Goal: Find specific page/section: Find specific page/section

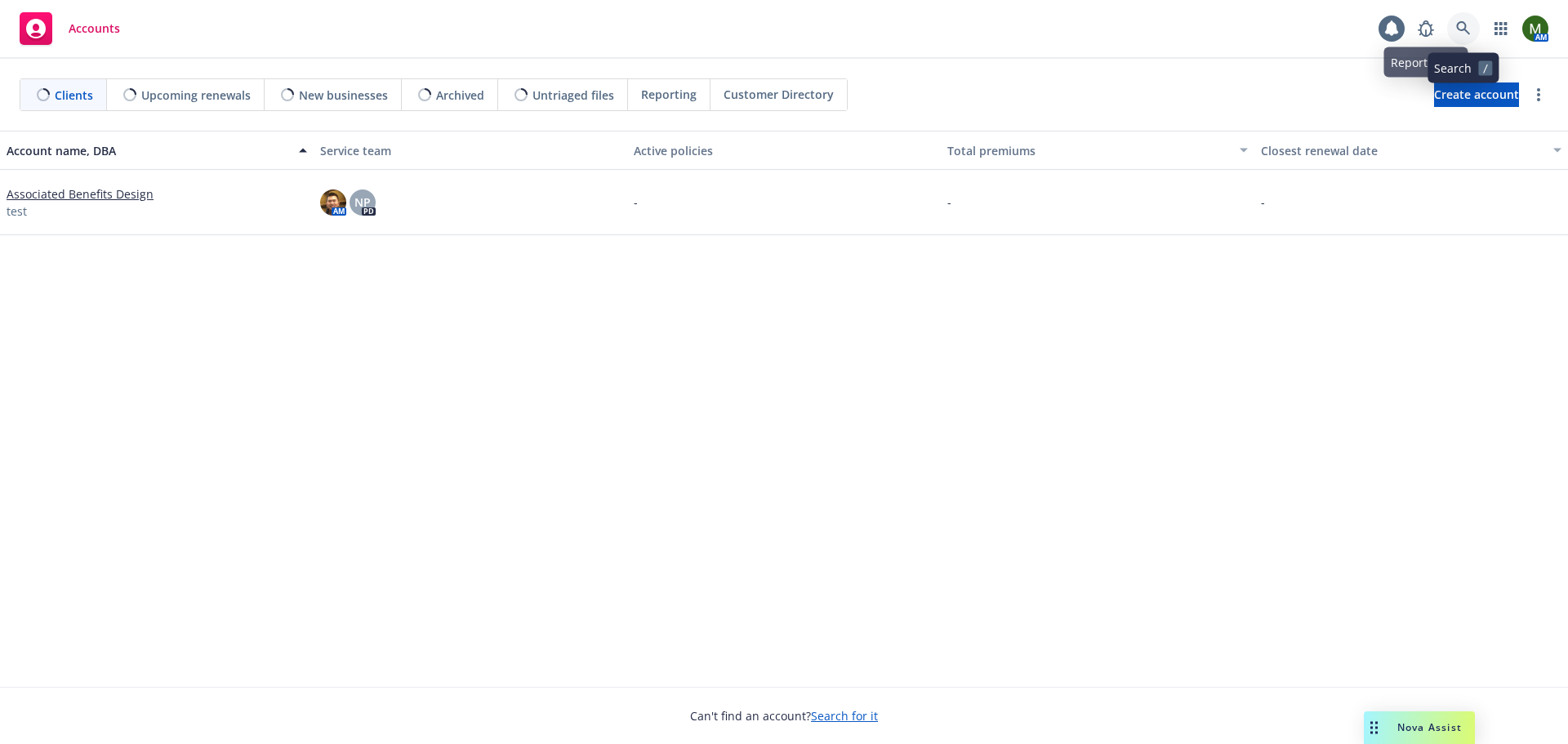
click at [1458, 20] on link at bounding box center [1464, 28] width 33 height 33
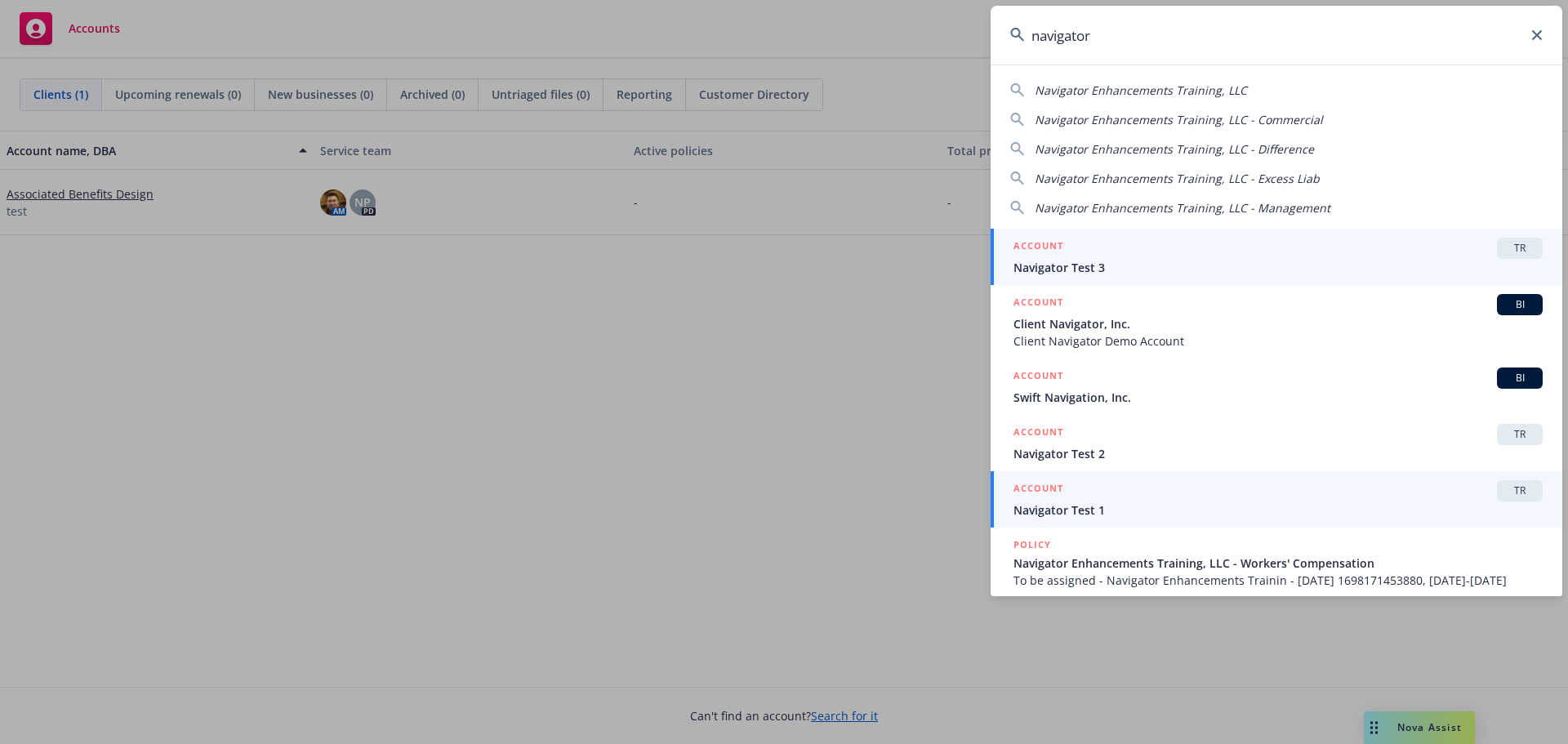
type input "navigator"
click at [1087, 508] on span "Navigator Test 1" at bounding box center [1279, 509] width 530 height 17
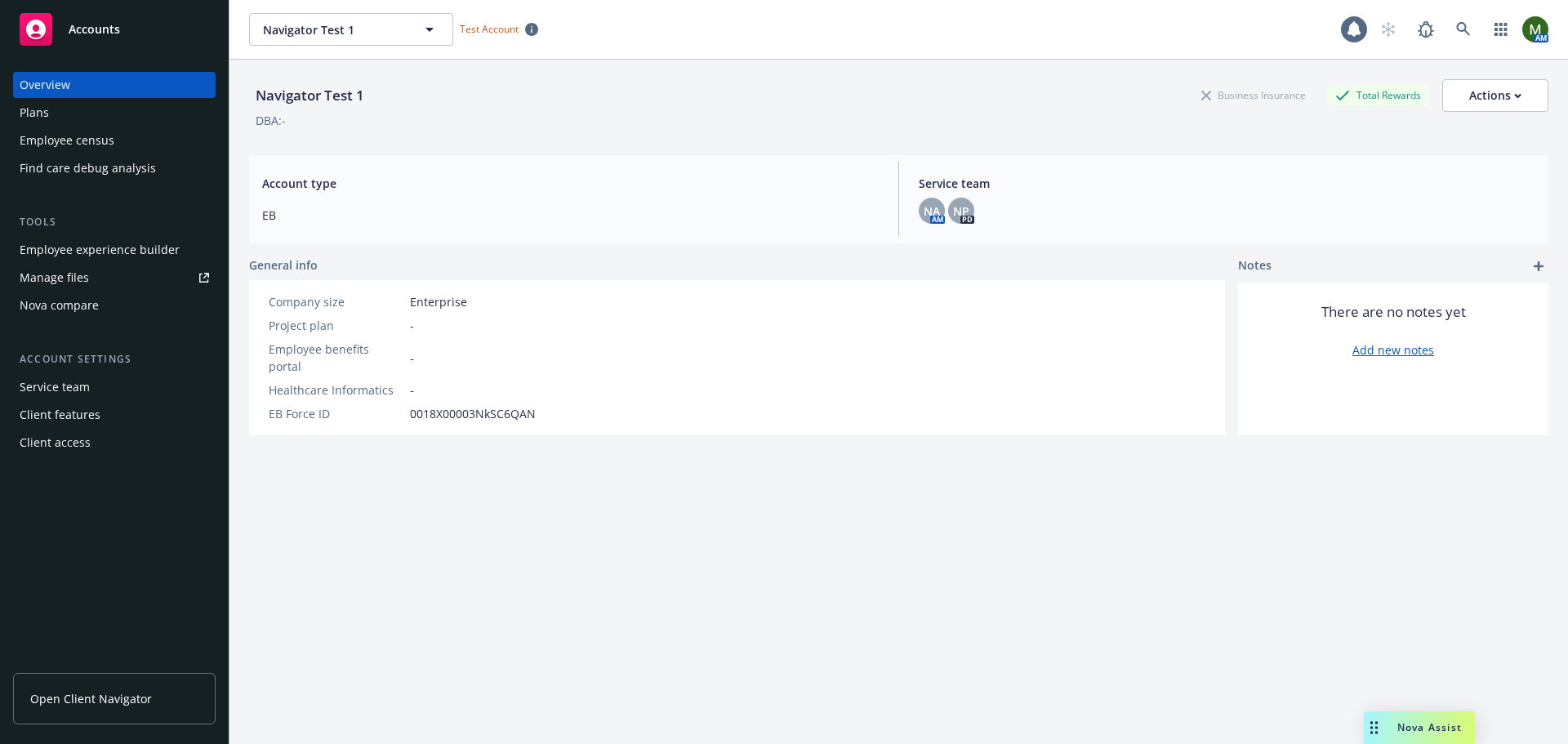
click at [131, 101] on div "Plans" at bounding box center [113, 112] width 189 height 26
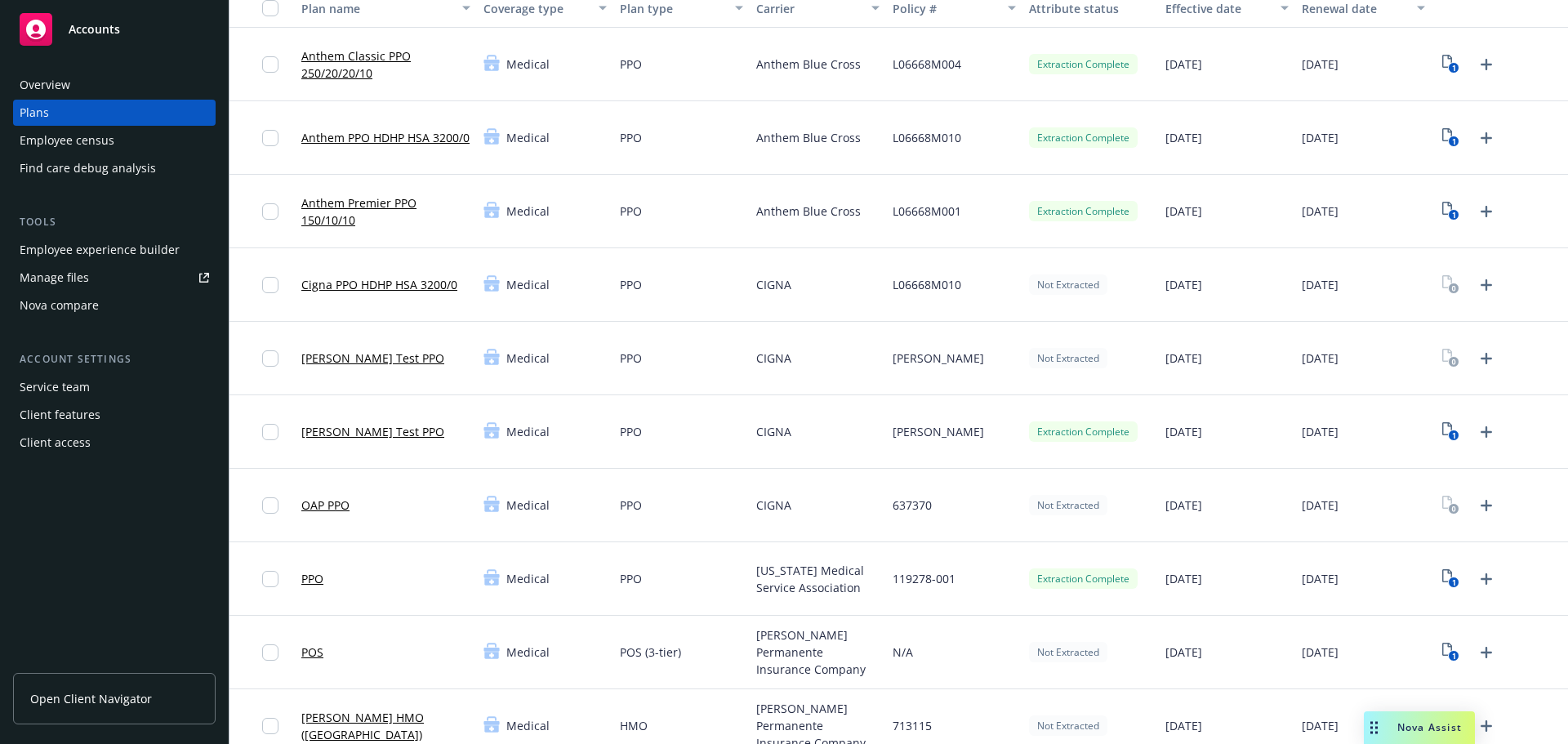
scroll to position [163, 0]
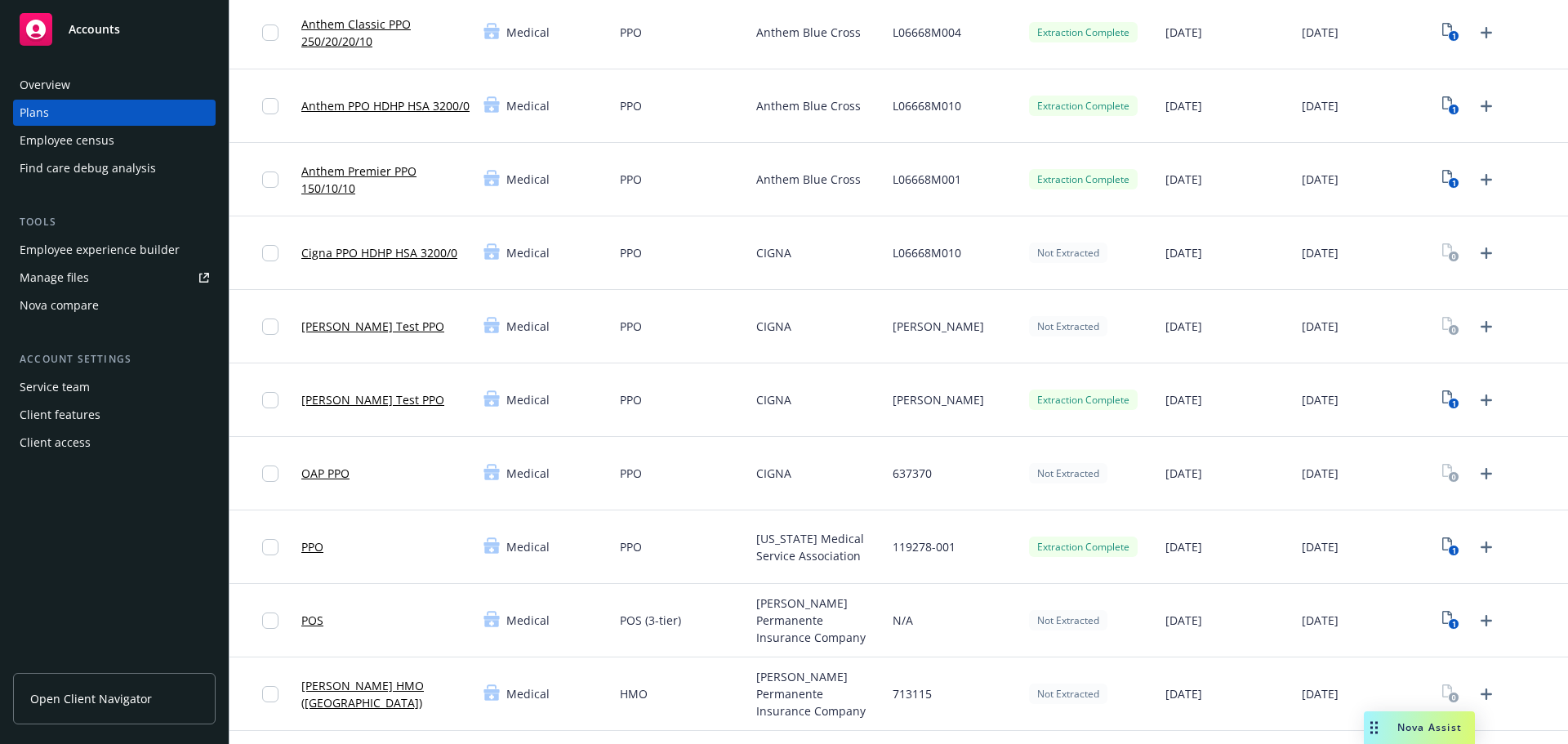
click at [340, 401] on link "[PERSON_NAME] Test PPO" at bounding box center [373, 399] width 143 height 17
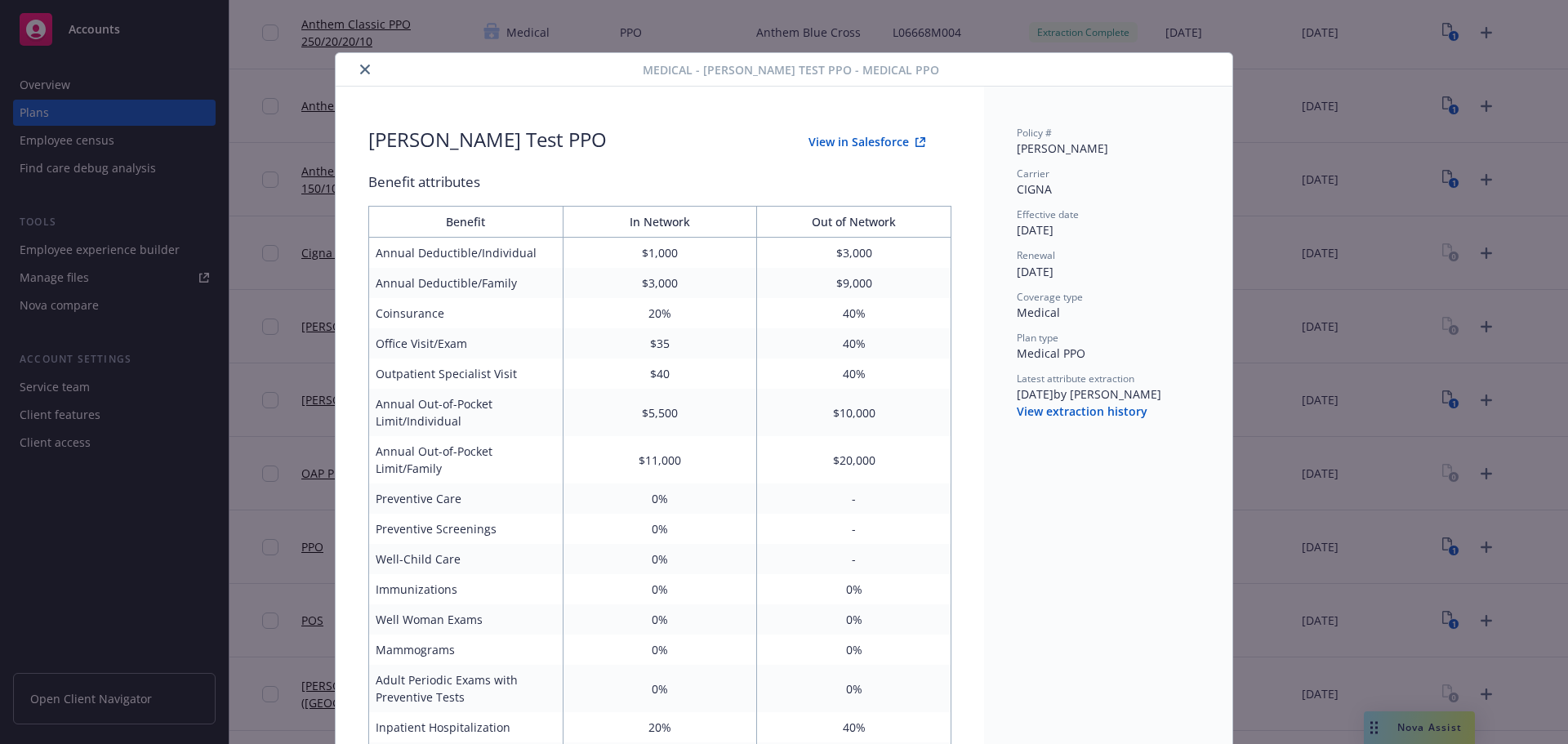
scroll to position [49, 0]
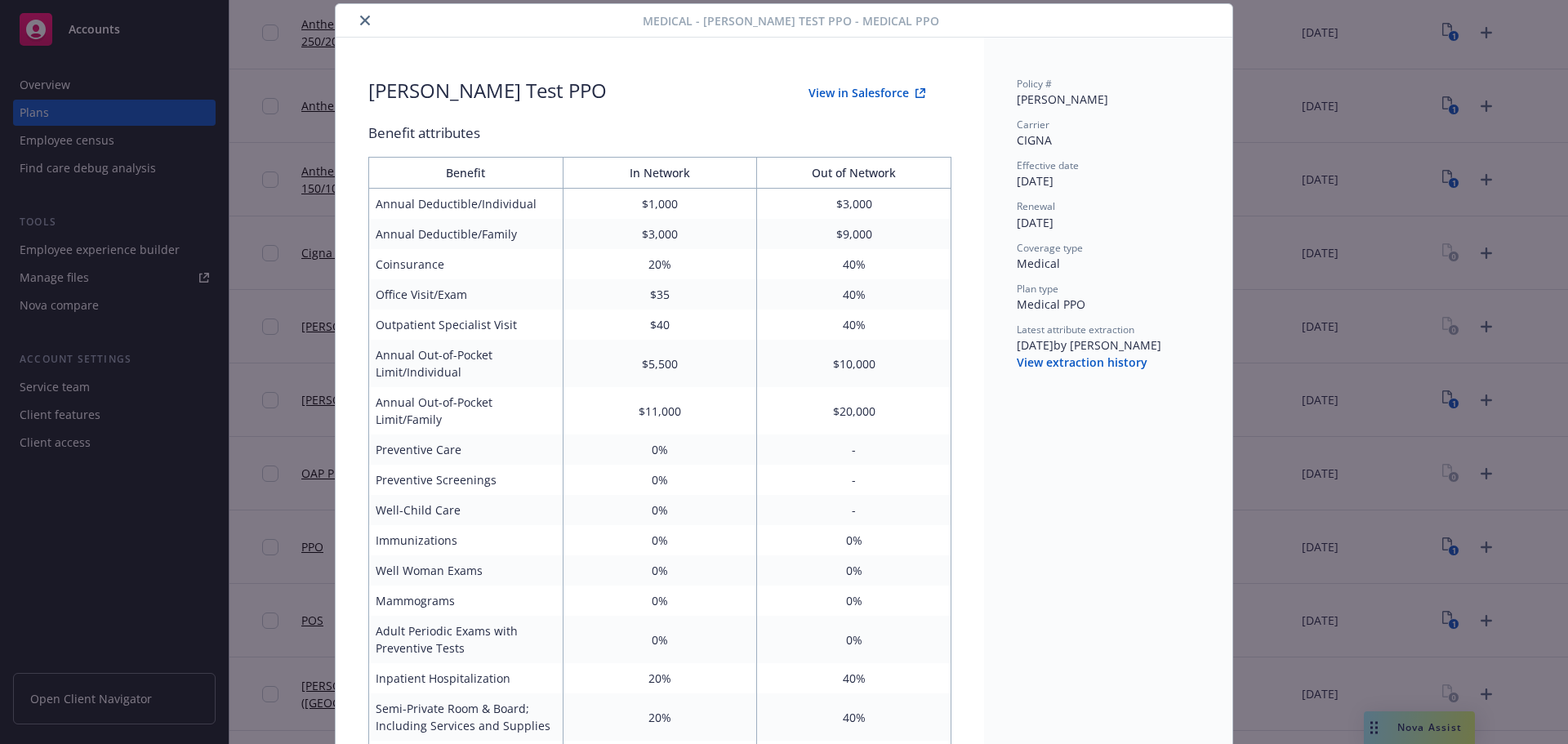
click at [870, 89] on button "View in Salesforce" at bounding box center [867, 93] width 169 height 33
click at [360, 21] on icon "close" at bounding box center [364, 20] width 10 height 10
